Goal: Task Accomplishment & Management: Manage account settings

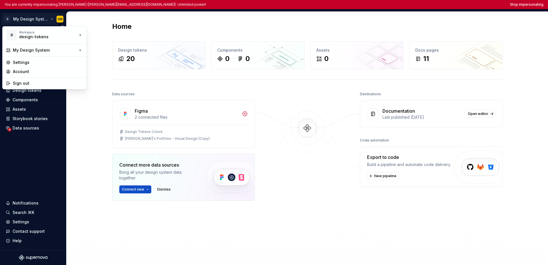
click at [24, 19] on html "You are currently impersonating [PERSON_NAME] ([PERSON_NAME][EMAIL_ADDRESS][DOM…" at bounding box center [274, 132] width 548 height 265
click at [45, 156] on html "You are currently impersonating Shawn McClelland (shawn_mcclelland@intuit.com).…" at bounding box center [274, 132] width 548 height 265
click at [35, 21] on html "You are currently impersonating Shawn McClelland (shawn_mcclelland@intuit.com).…" at bounding box center [274, 132] width 548 height 265
click at [96, 45] on div "Intuit" at bounding box center [114, 44] width 37 height 6
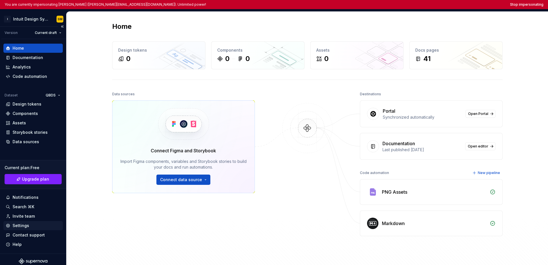
click at [24, 227] on div "Settings" at bounding box center [21, 226] width 17 height 6
click at [23, 224] on div "Settings" at bounding box center [21, 226] width 17 height 6
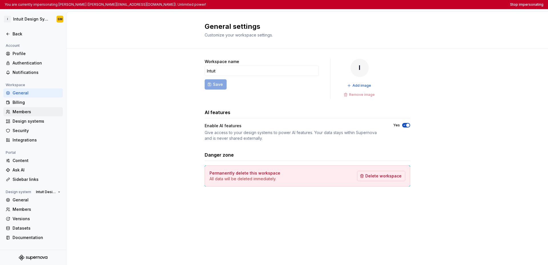
click at [29, 110] on div "Members" at bounding box center [37, 112] width 48 height 6
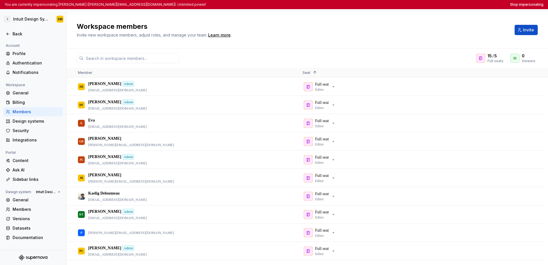
click at [378, 15] on div "Workspace members Invite new workspace members, adjust roles, and manage your t…" at bounding box center [308, 30] width 482 height 37
